Goal: Transaction & Acquisition: Purchase product/service

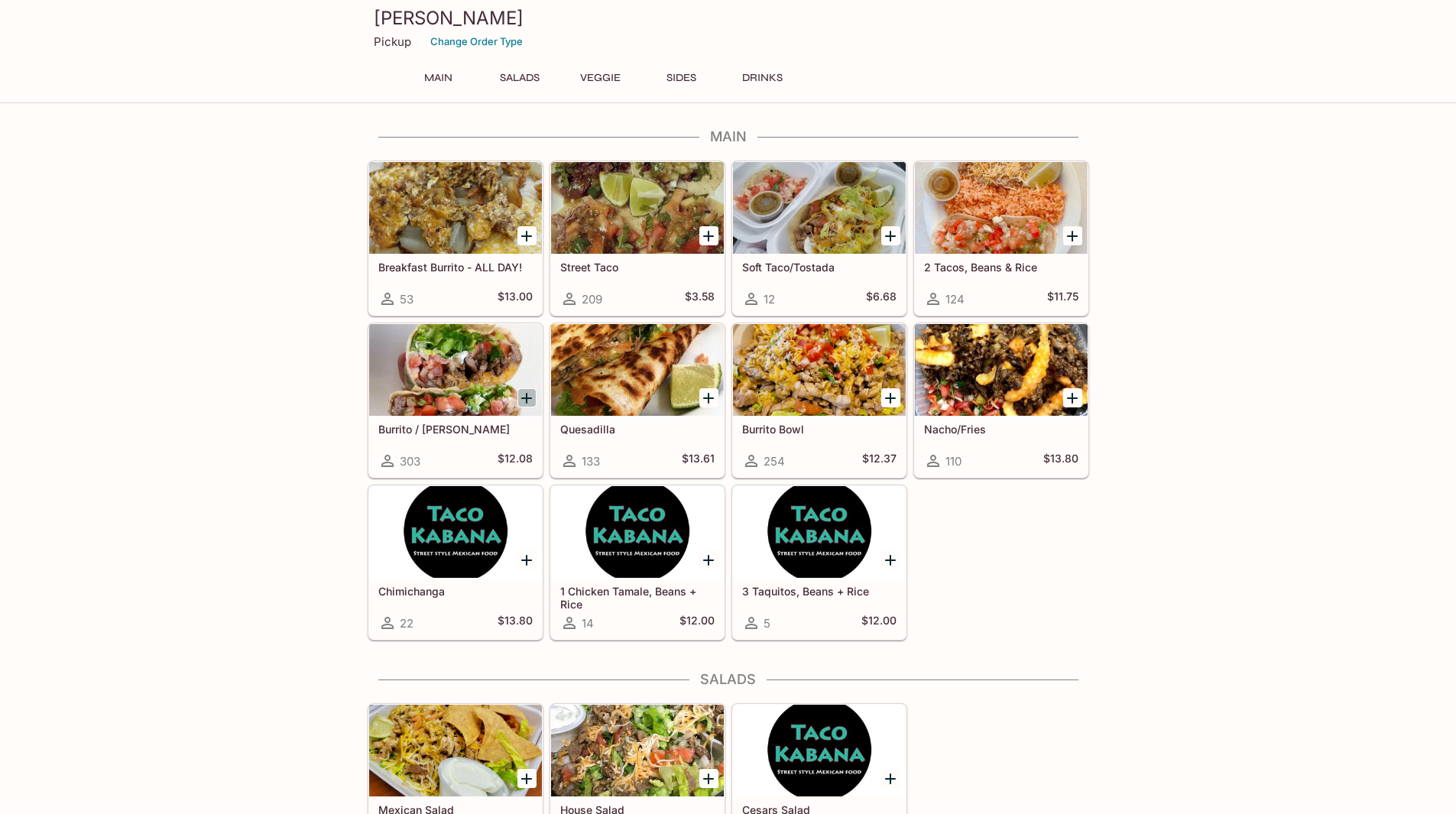
click at [526, 401] on icon "Add Burrito / Cali Burrito" at bounding box center [527, 398] width 11 height 11
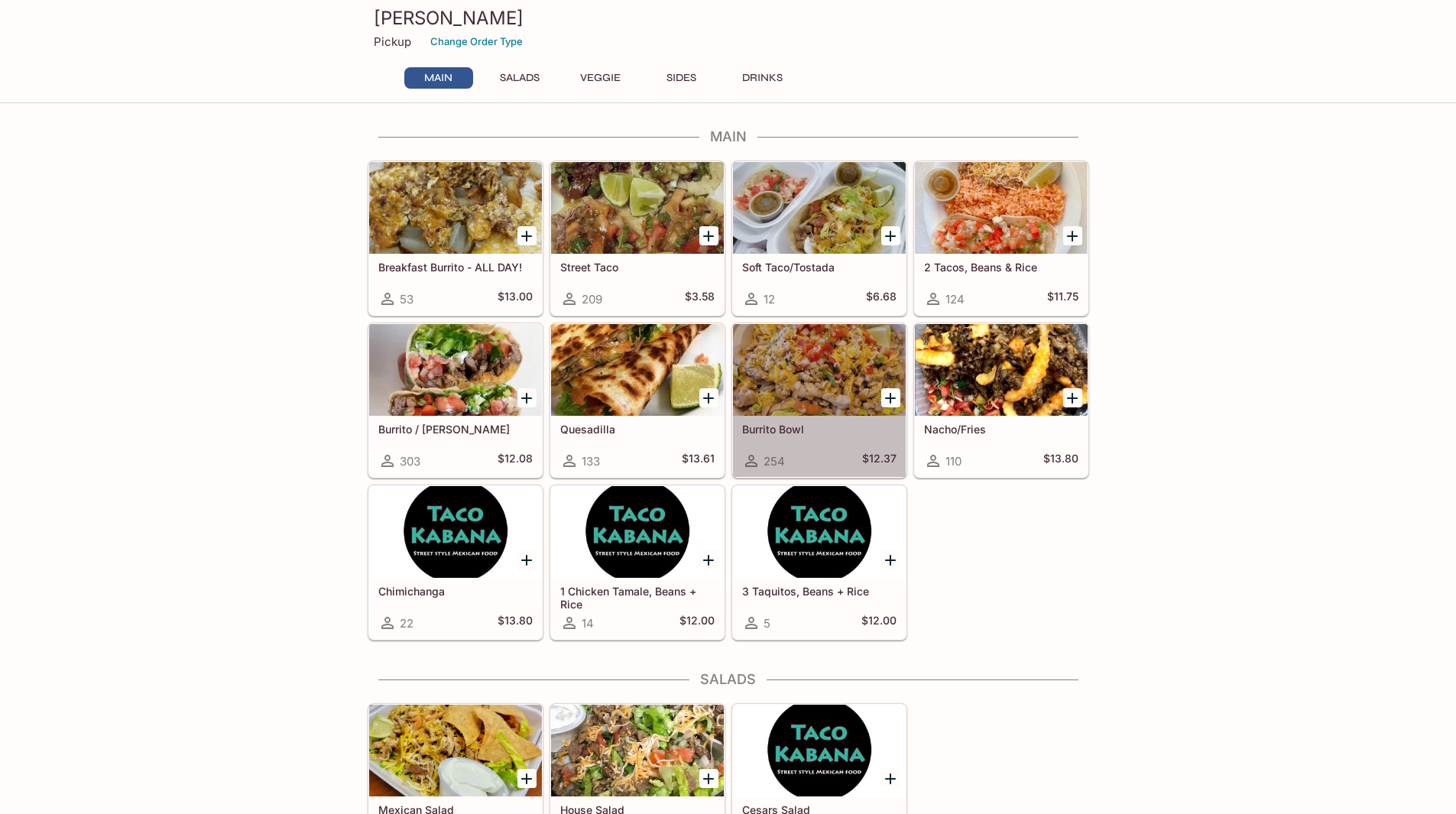
click at [846, 402] on div at bounding box center [819, 369] width 173 height 92
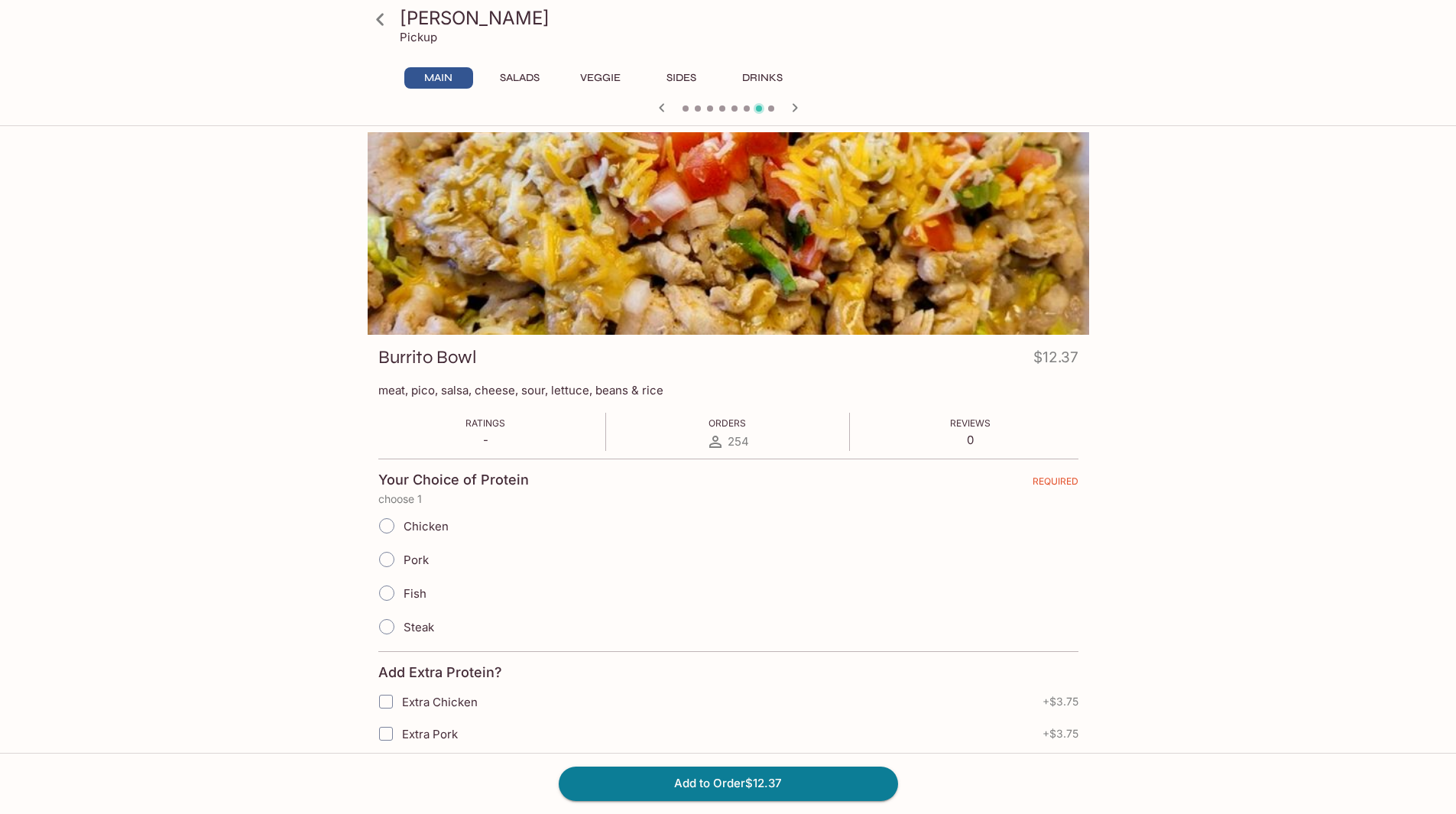
click at [810, 299] on div at bounding box center [728, 233] width 721 height 203
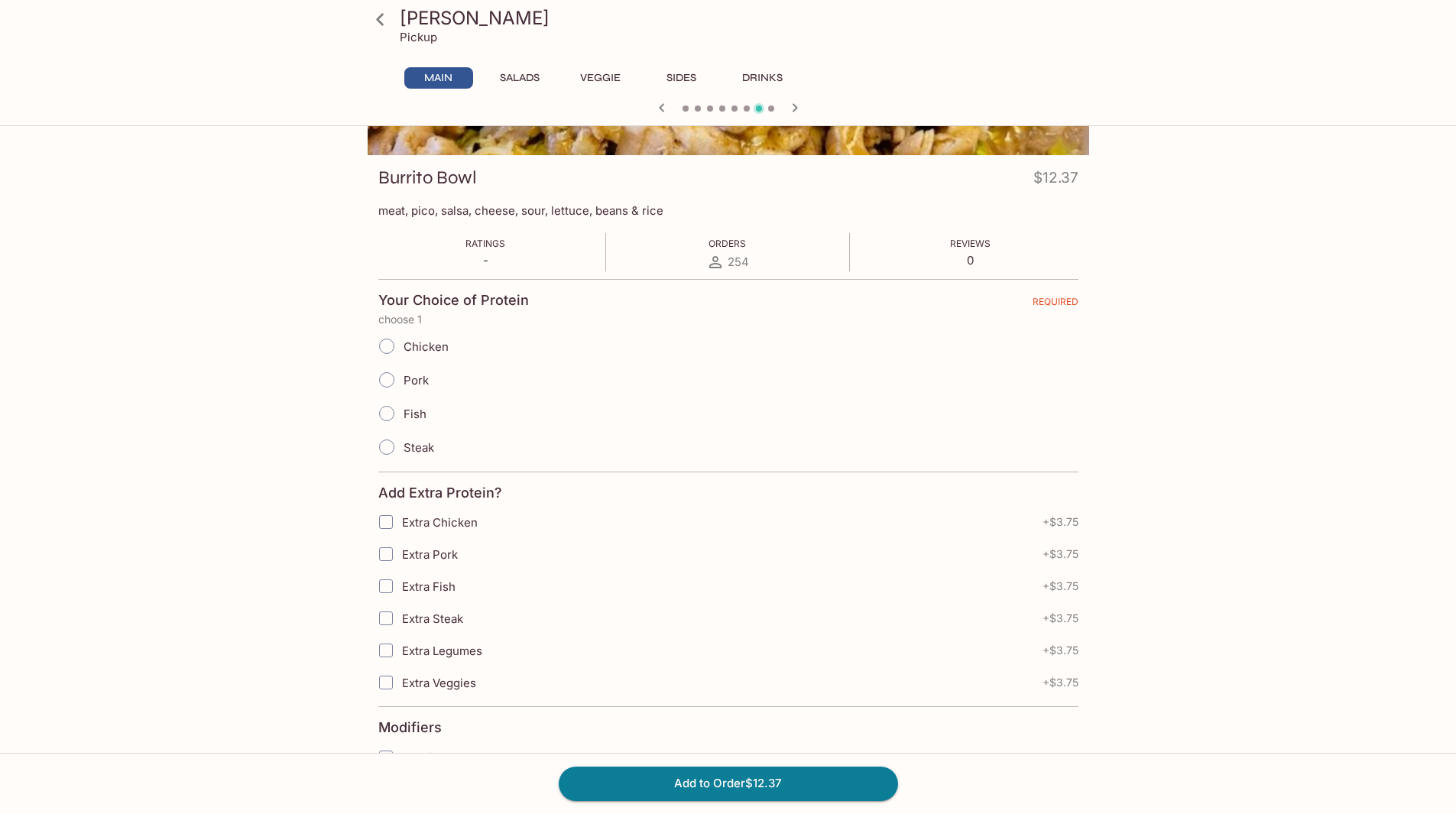
scroll to position [153, 0]
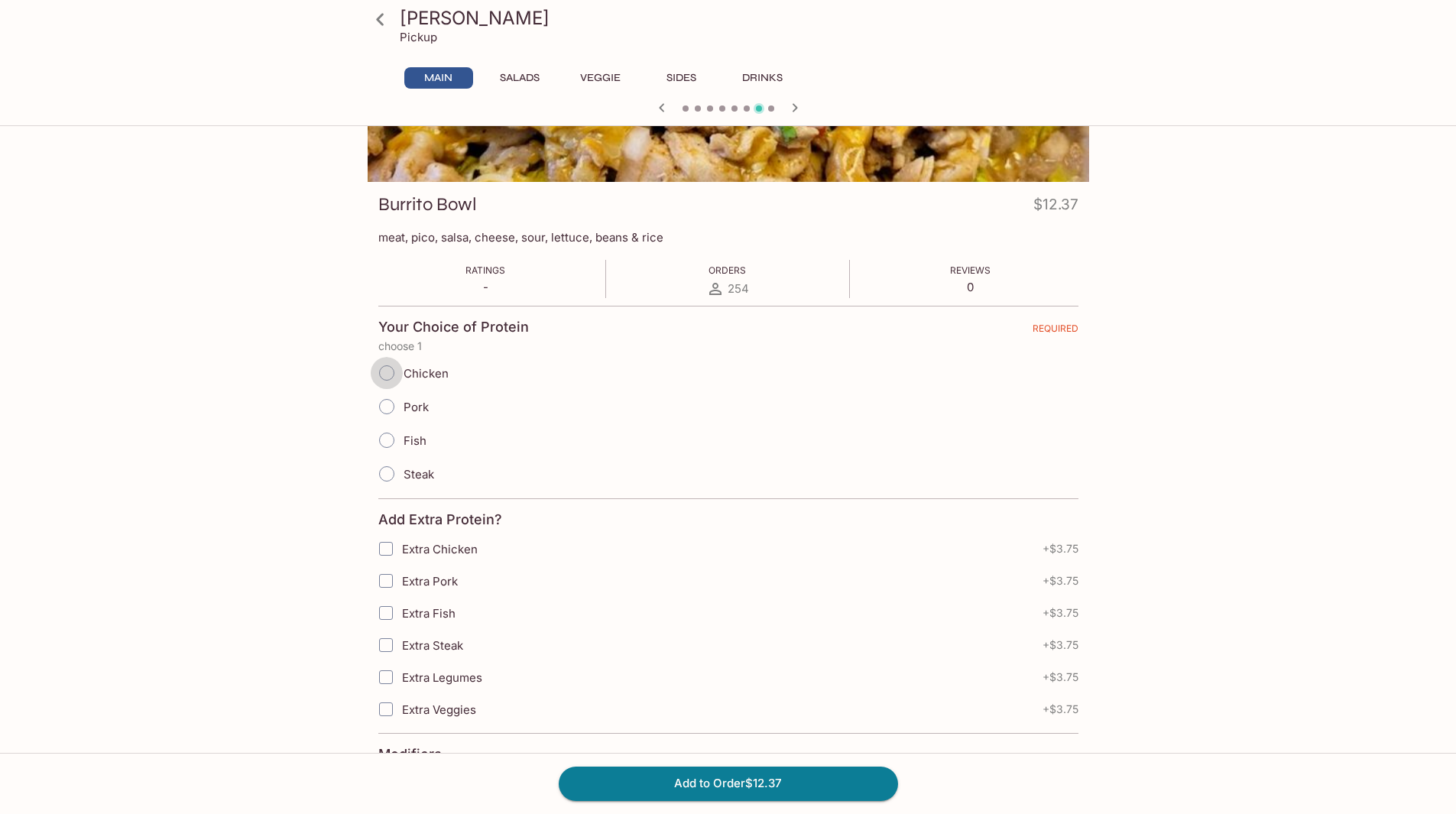
click at [386, 376] on input "Chicken" at bounding box center [387, 372] width 32 height 32
radio input "true"
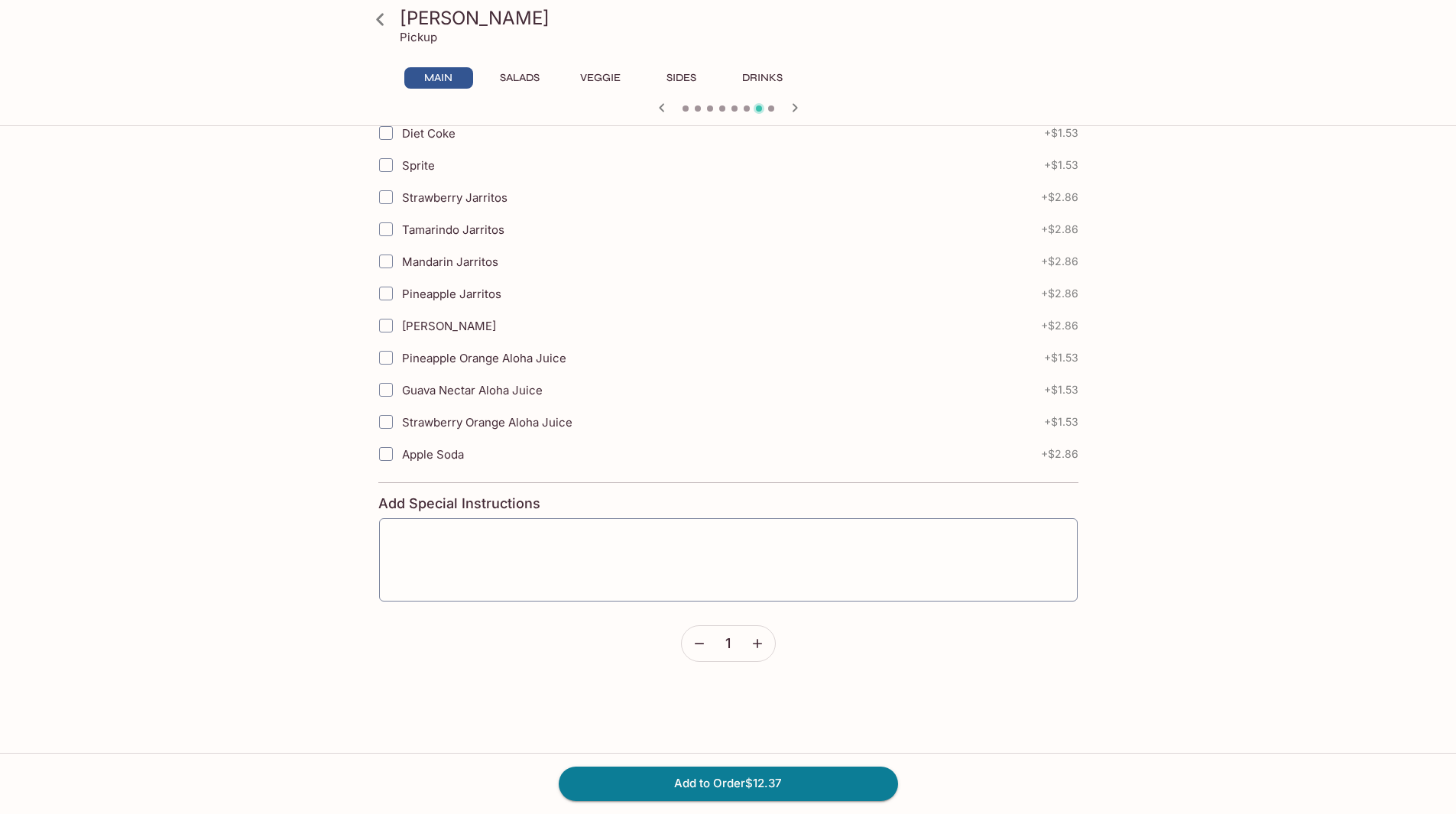
scroll to position [1554, 0]
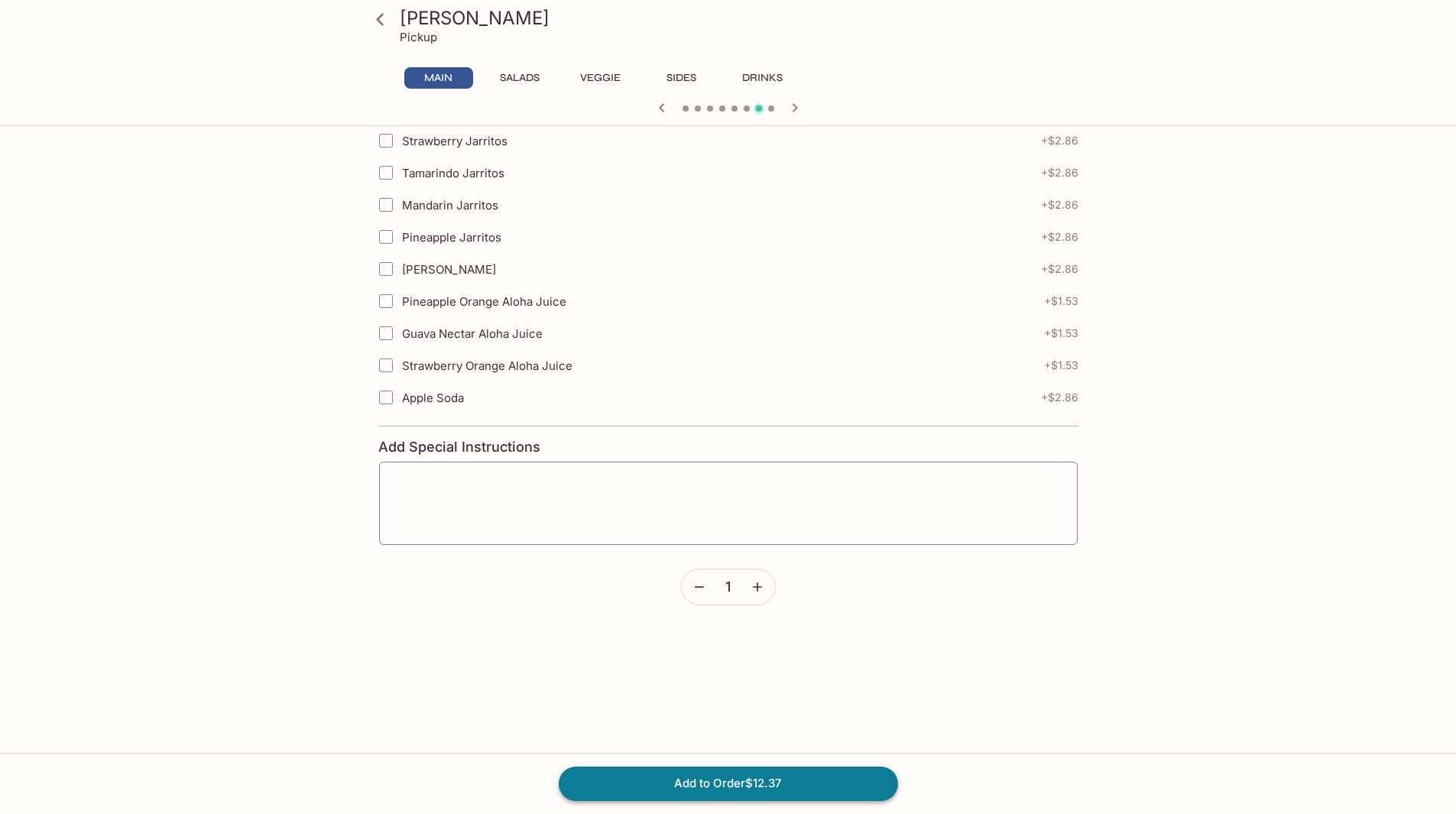
click at [759, 790] on button "Add to Order $12.37" at bounding box center [728, 783] width 339 height 34
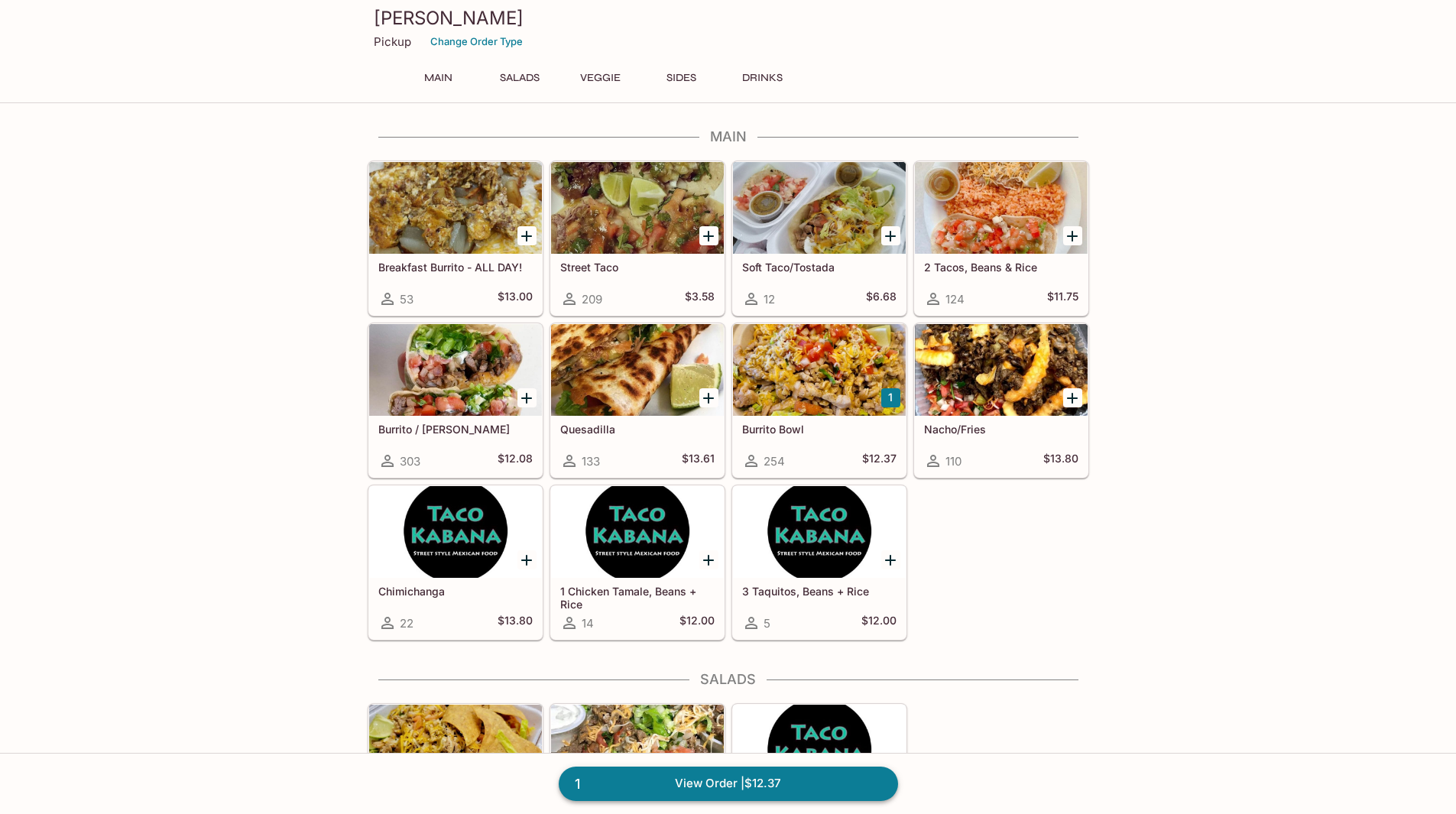
click at [860, 779] on link "1 View Order | $12.37" at bounding box center [728, 783] width 339 height 34
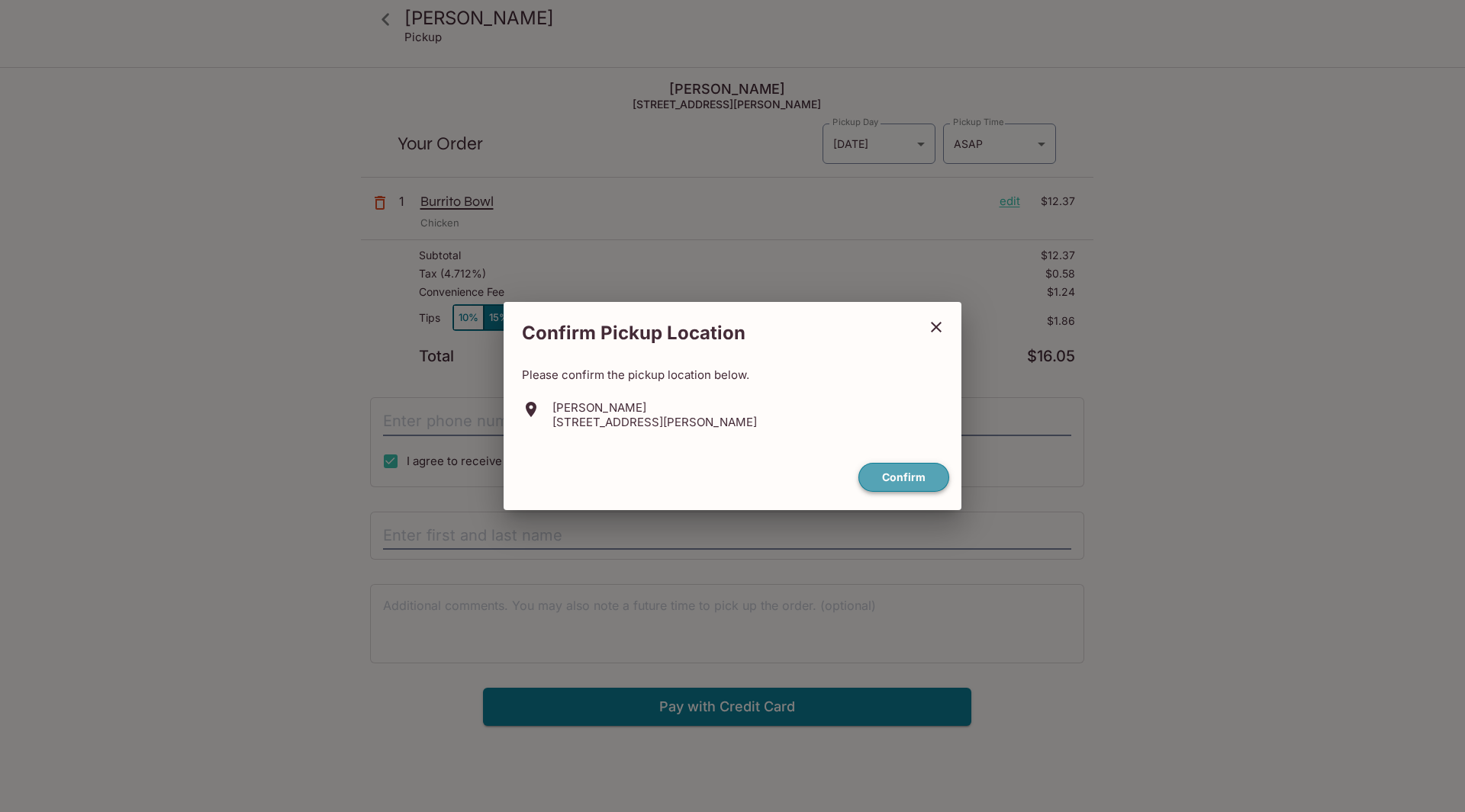
click at [915, 484] on button "Confirm" at bounding box center [903, 477] width 91 height 30
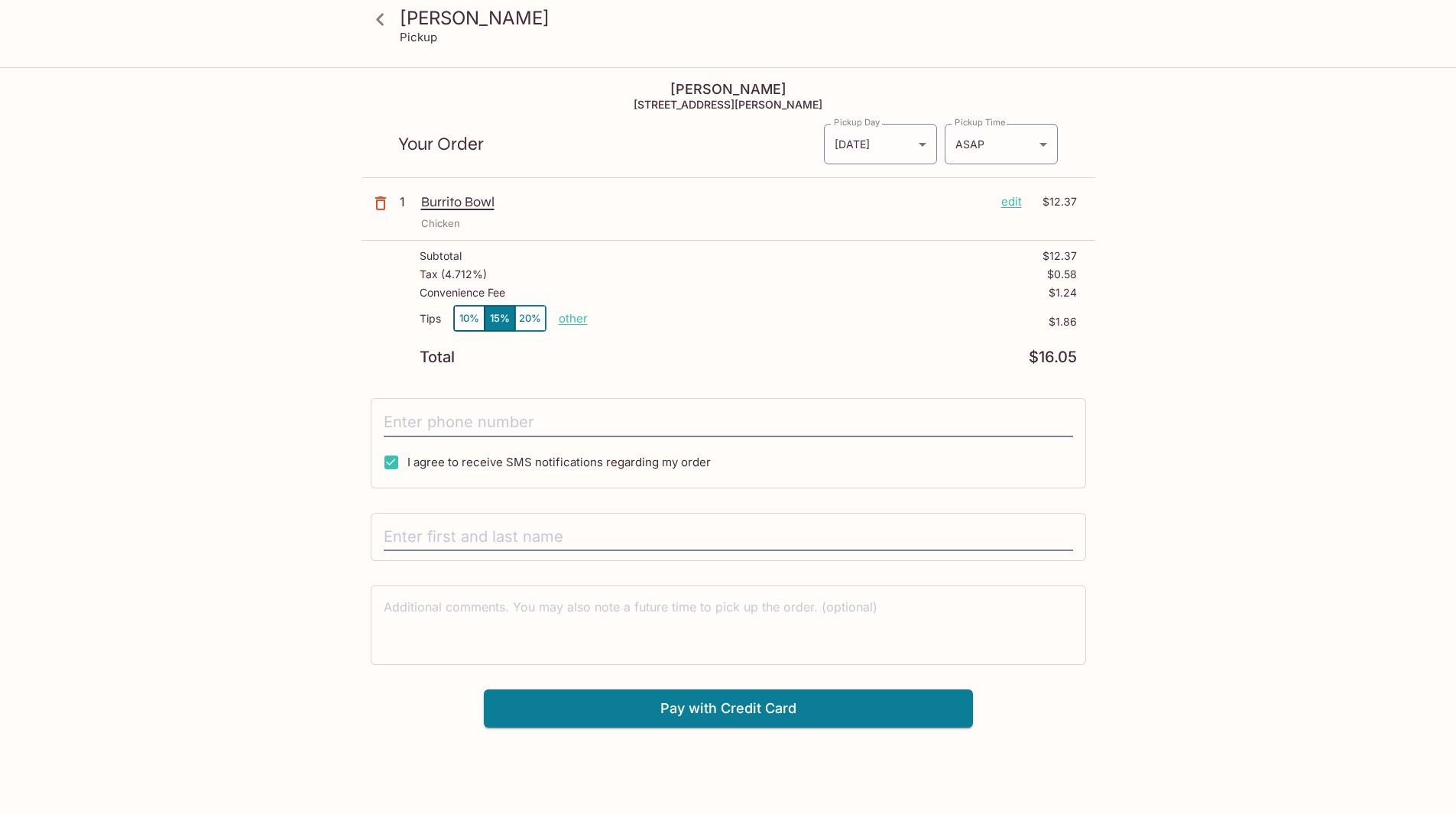
click at [567, 322] on p "other" at bounding box center [573, 318] width 29 height 15
drag, startPoint x: 655, startPoint y: 323, endPoint x: 768, endPoint y: 323, distance: 113.0
click at [768, 323] on div "Tips 10% 15% 20% Done 1.86 $1.86" at bounding box center [748, 327] width 658 height 45
type input "0.00"
